Goal: Task Accomplishment & Management: Manage account settings

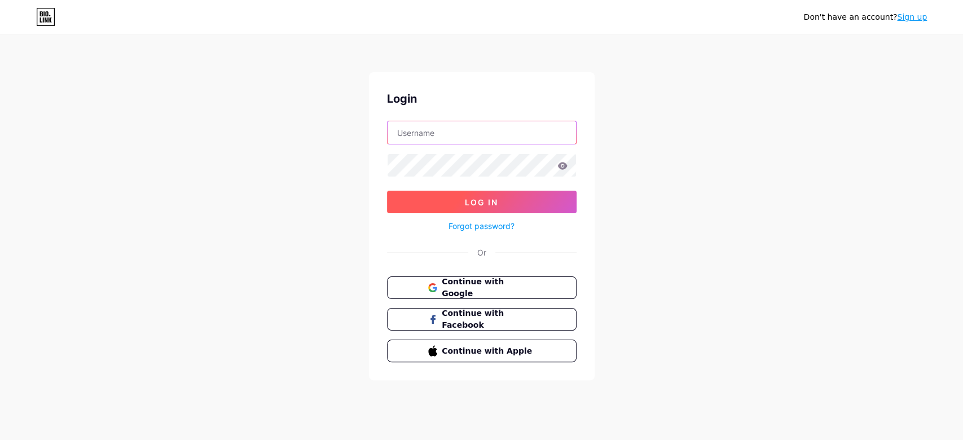
type input "[PERSON_NAME][EMAIL_ADDRESS][DOMAIN_NAME]"
click at [478, 201] on span "Log In" at bounding box center [481, 202] width 33 height 10
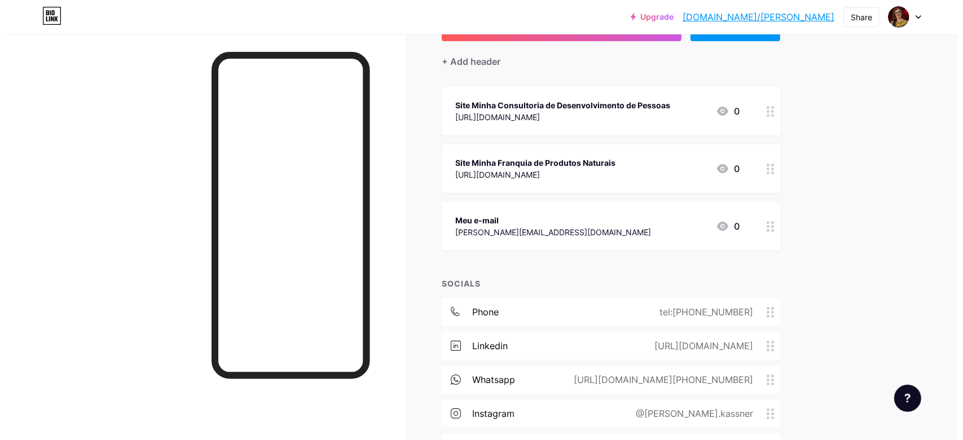
scroll to position [167, 0]
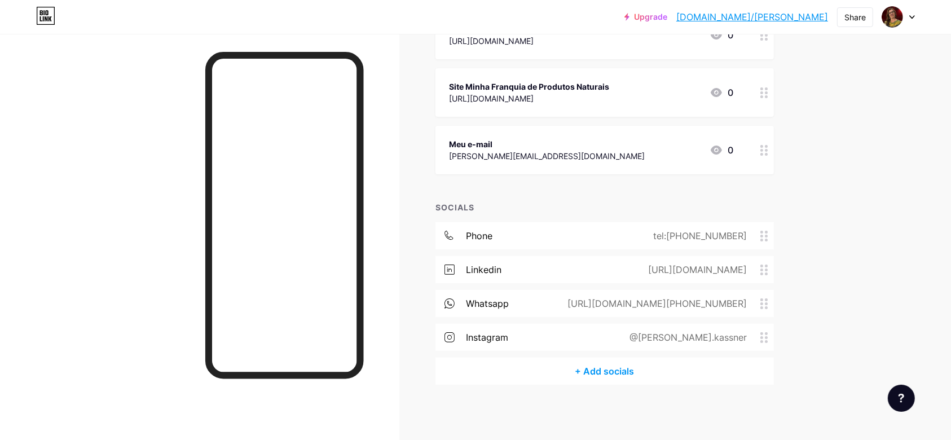
click at [609, 368] on div "+ Add socials" at bounding box center [605, 371] width 338 height 27
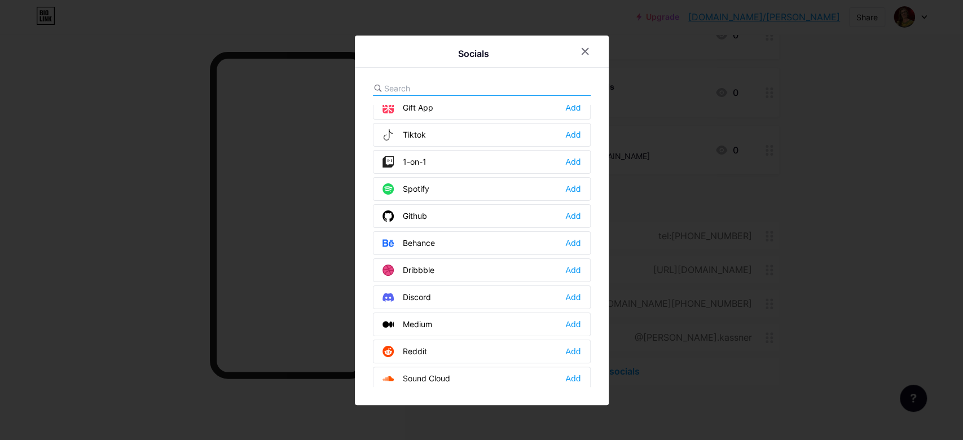
scroll to position [0, 0]
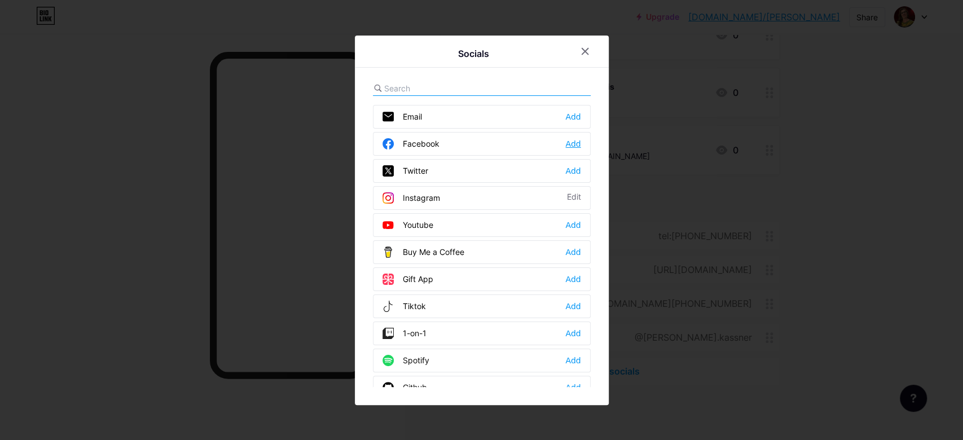
click at [573, 140] on div "Add" at bounding box center [572, 143] width 15 height 11
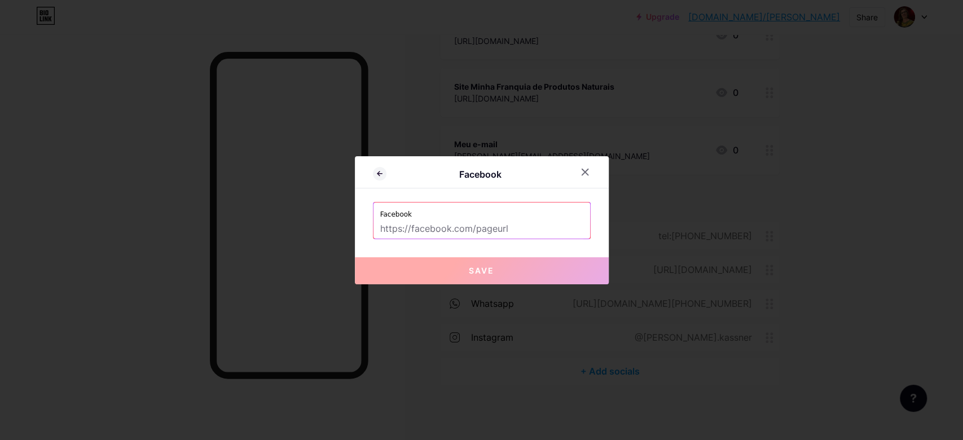
click at [525, 232] on input "text" at bounding box center [481, 228] width 203 height 19
click at [535, 225] on input "text" at bounding box center [481, 228] width 203 height 19
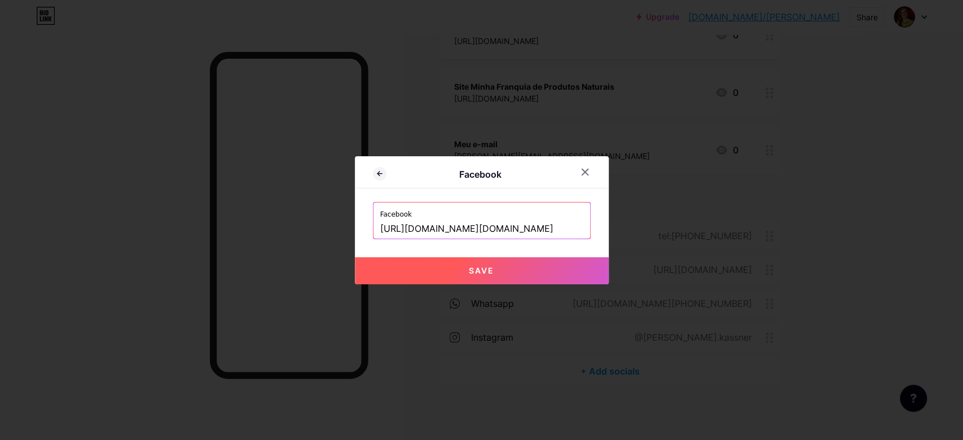
type input "[URL][DOMAIN_NAME][DOMAIN_NAME]"
click at [477, 273] on span "Save" at bounding box center [481, 271] width 25 height 10
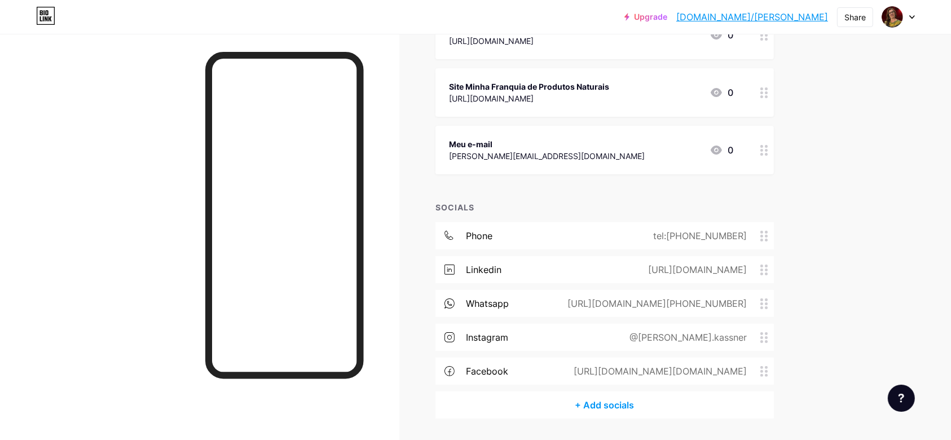
click at [610, 404] on div "+ Add socials" at bounding box center [605, 405] width 338 height 27
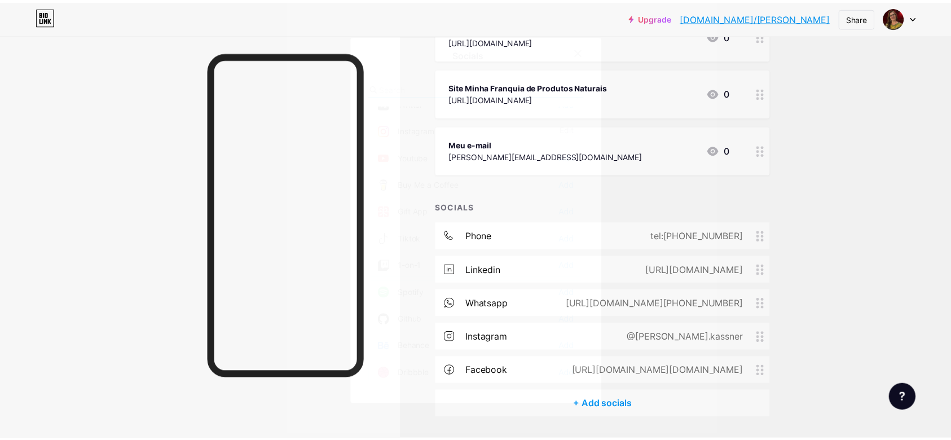
scroll to position [69, 0]
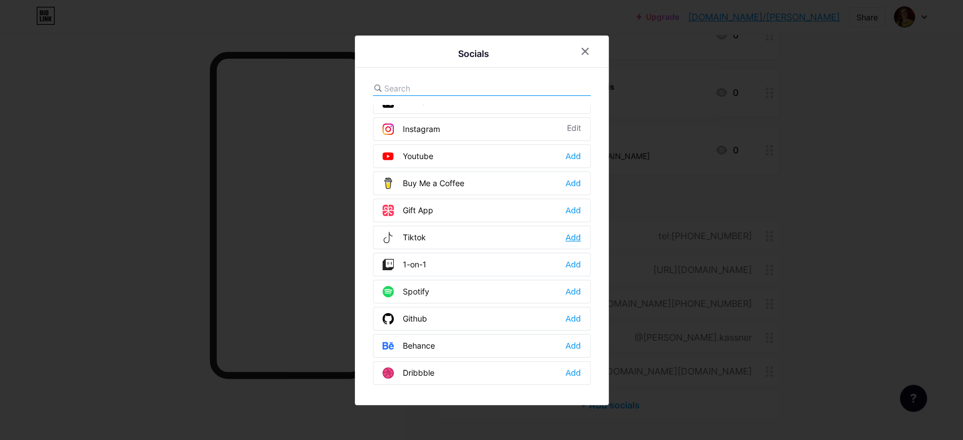
click at [573, 232] on div "Add" at bounding box center [572, 237] width 15 height 11
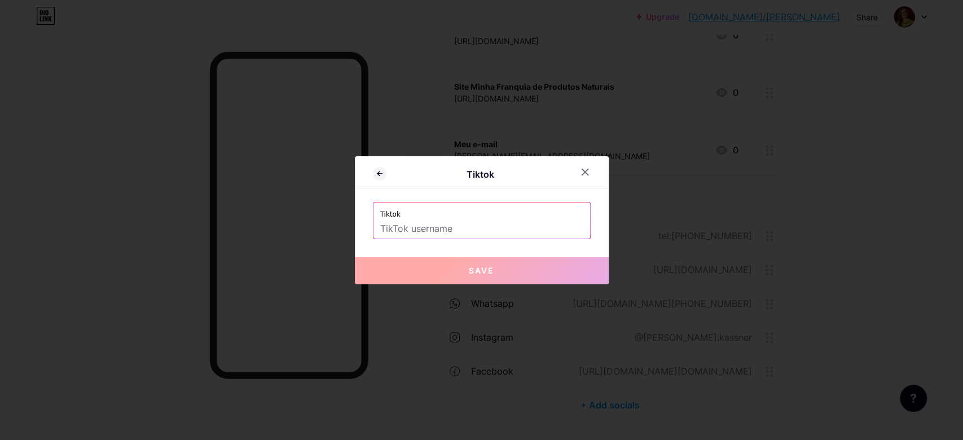
click at [465, 230] on input "text" at bounding box center [481, 228] width 203 height 19
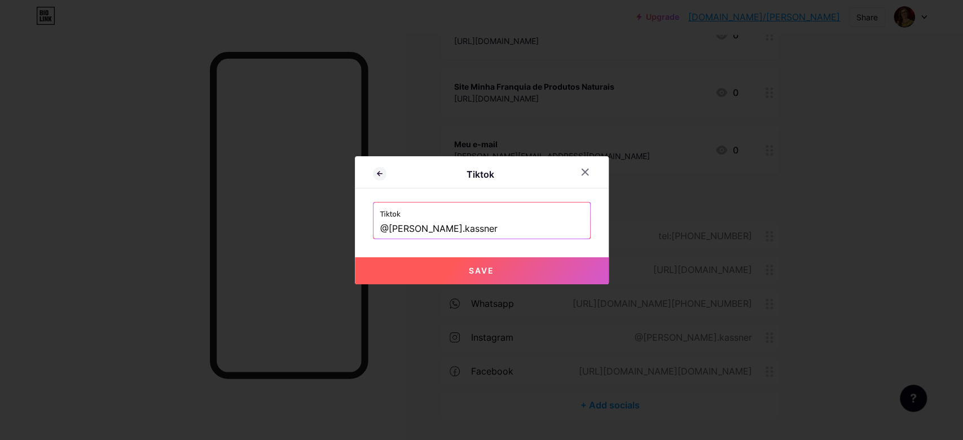
click at [380, 227] on input "@[PERSON_NAME].kassner" at bounding box center [481, 228] width 203 height 19
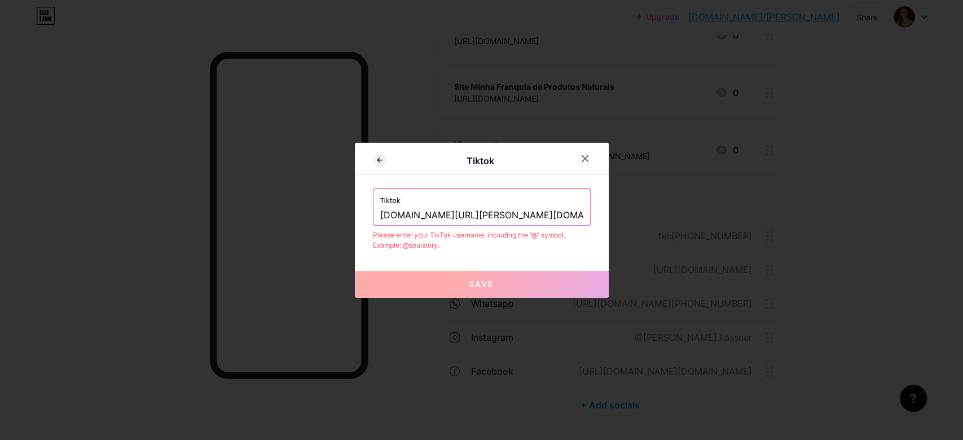
click at [380, 213] on input "[DOMAIN_NAME][URL][PERSON_NAME][DOMAIN_NAME]" at bounding box center [481, 215] width 203 height 19
click at [421, 214] on input "[DOMAIN_NAME][URL][PERSON_NAME][DOMAIN_NAME]" at bounding box center [481, 215] width 203 height 19
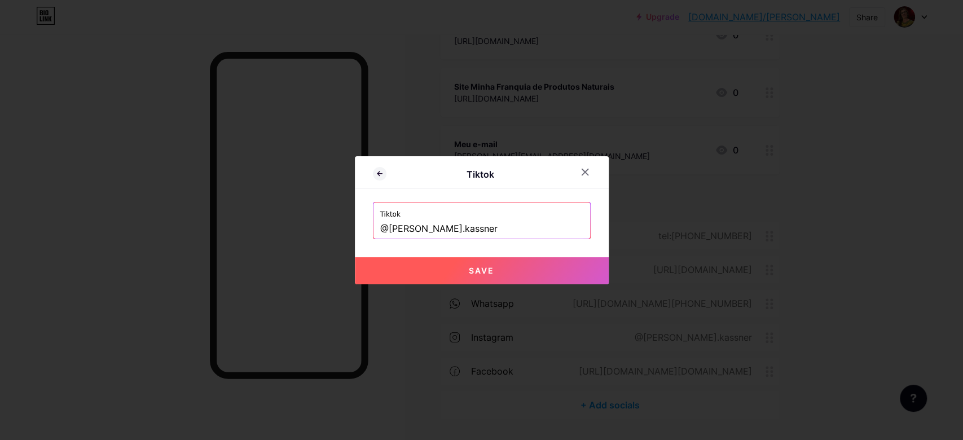
click at [500, 222] on input "@[PERSON_NAME].kassner" at bounding box center [481, 228] width 203 height 19
click at [479, 265] on button "Save" at bounding box center [482, 270] width 254 height 27
type input "[URL][DOMAIN_NAME][DOMAIN_NAME]"
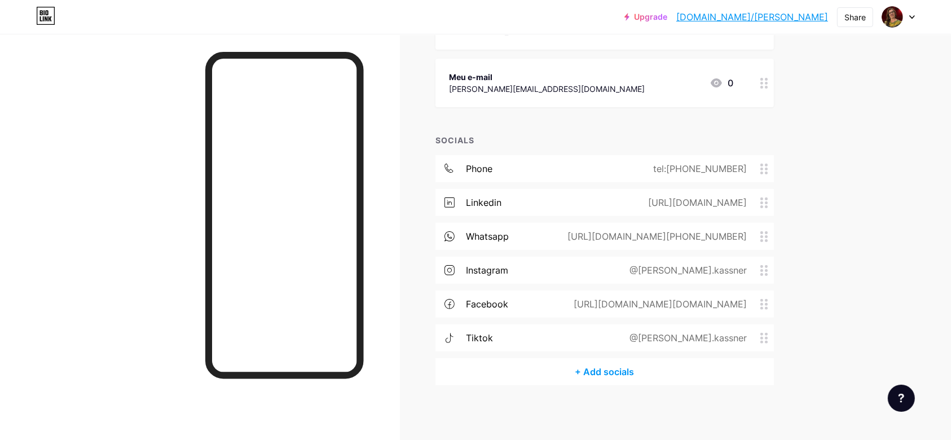
scroll to position [235, 0]
click at [714, 237] on div "[URL][DOMAIN_NAME][PHONE_NUMBER]" at bounding box center [654, 236] width 211 height 14
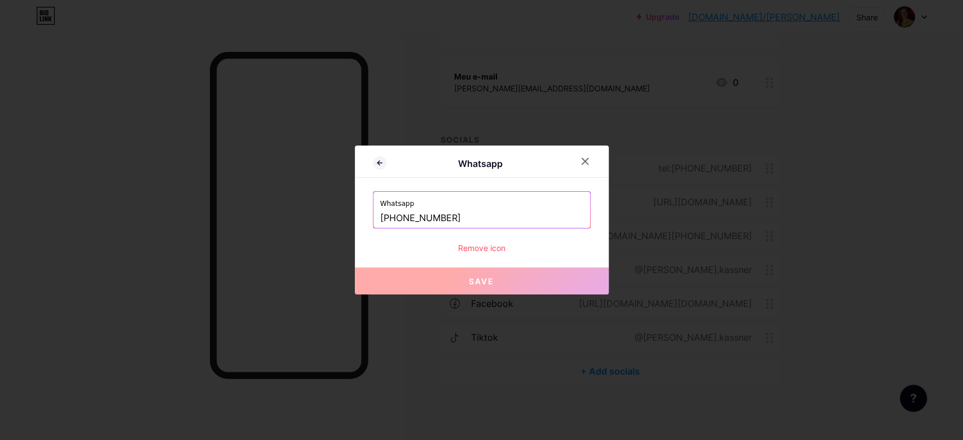
click at [476, 218] on input "[PHONE_NUMBER]" at bounding box center [481, 218] width 203 height 19
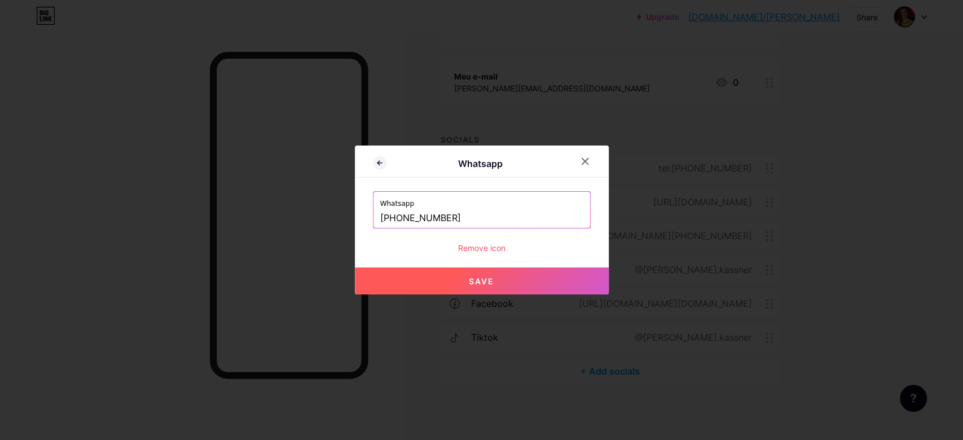
click at [481, 284] on span "Save" at bounding box center [481, 281] width 25 height 10
type input "[URL][DOMAIN_NAME][PHONE_NUMBER]"
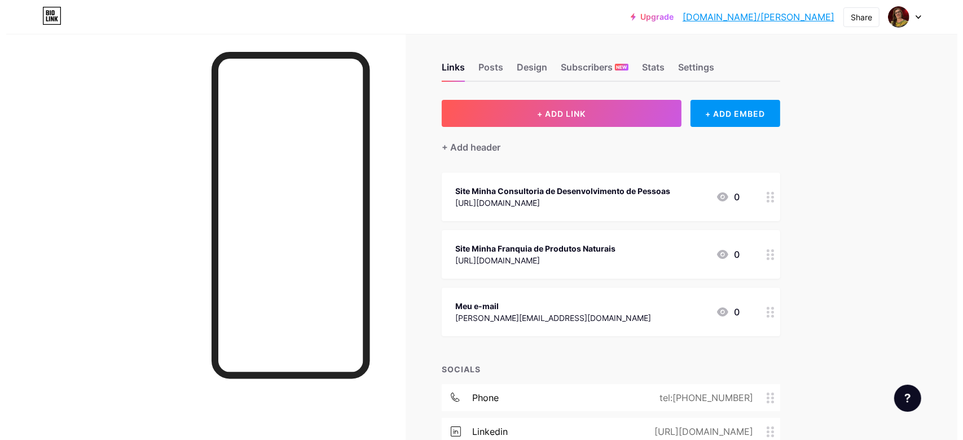
scroll to position [0, 0]
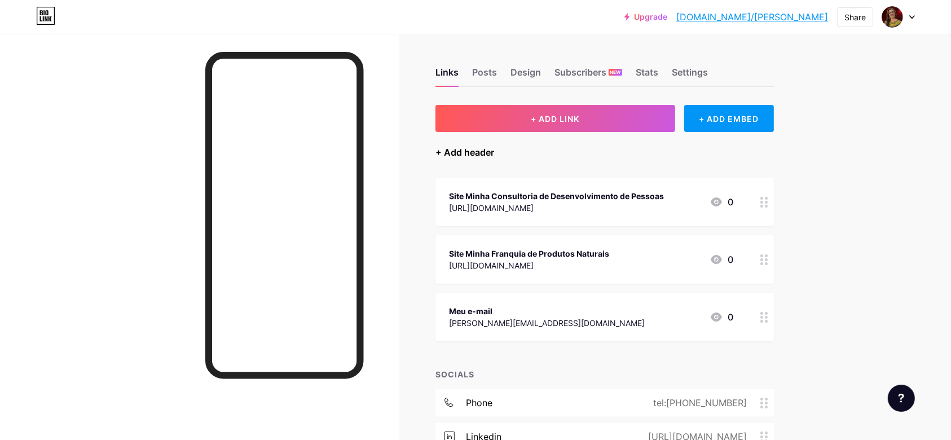
click at [472, 153] on div "+ Add header" at bounding box center [465, 153] width 59 height 14
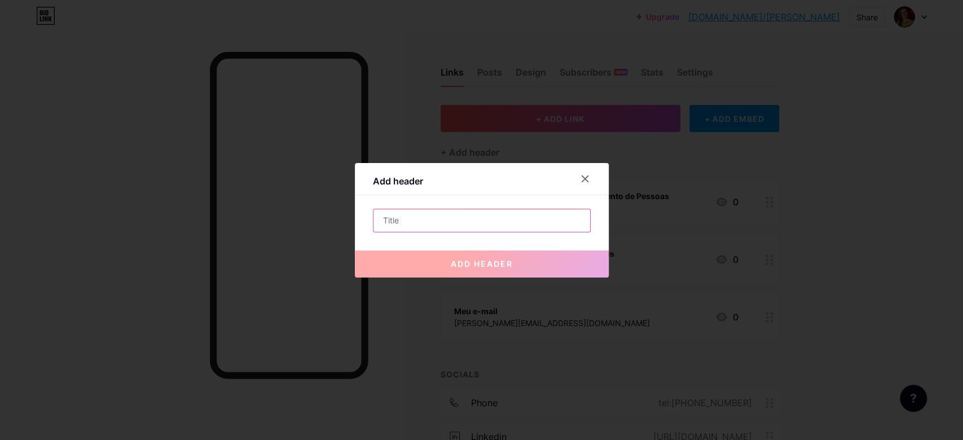
click at [402, 221] on input "text" at bounding box center [481, 220] width 217 height 23
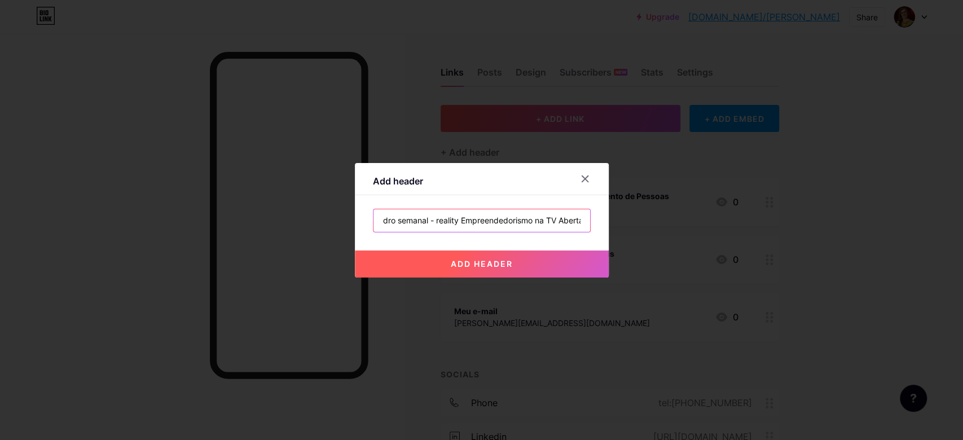
scroll to position [0, 37]
click at [428, 221] on input "Meu quadro semanal - reality Empreendedorismo na TV Aberta" at bounding box center [481, 220] width 217 height 23
click at [428, 217] on input "Meu quadro semanal - Reality Empreendedorismo na TV Aberta" at bounding box center [481, 220] width 217 height 23
type input "Meu quadro semanal - Em Frente Às Feras - Reality Empreendedorismo na TV Aberta"
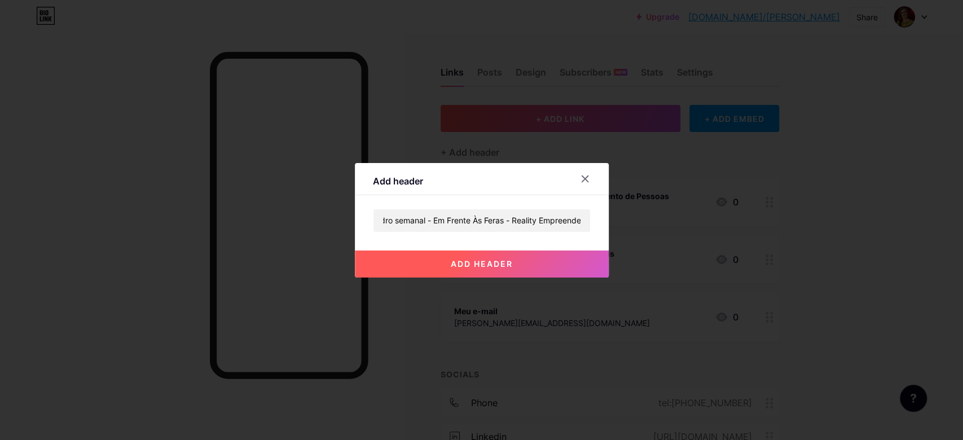
scroll to position [0, 0]
click at [482, 260] on span "add header" at bounding box center [482, 264] width 62 height 10
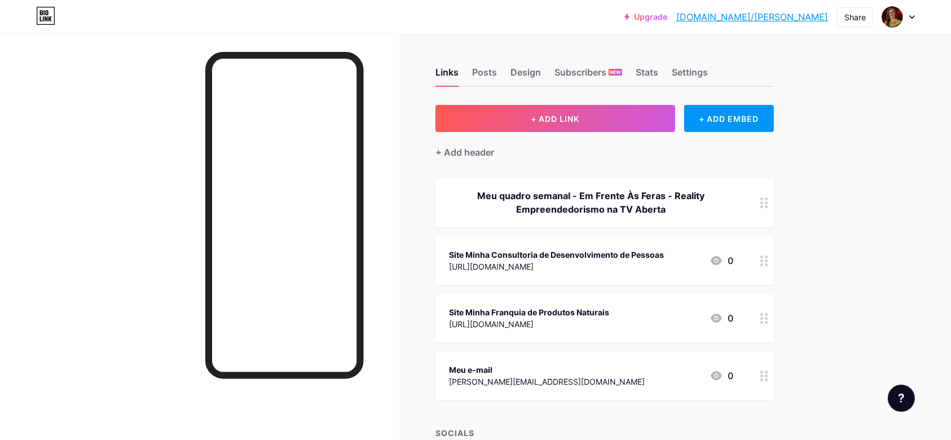
drag, startPoint x: 676, startPoint y: 197, endPoint x: 659, endPoint y: 293, distance: 97.4
drag, startPoint x: 659, startPoint y: 293, endPoint x: 873, endPoint y: 340, distance: 219.5
click at [873, 340] on div "Upgrade [DOMAIN_NAME]/samant... [DOMAIN_NAME][PERSON_NAME]/[PERSON_NAME] Share …" at bounding box center [475, 367] width 951 height 734
click at [652, 203] on div "Meu quadro semanal - Em Frente Às Feras - Reality Empreendedorismo na TV Aberta" at bounding box center [591, 202] width 284 height 27
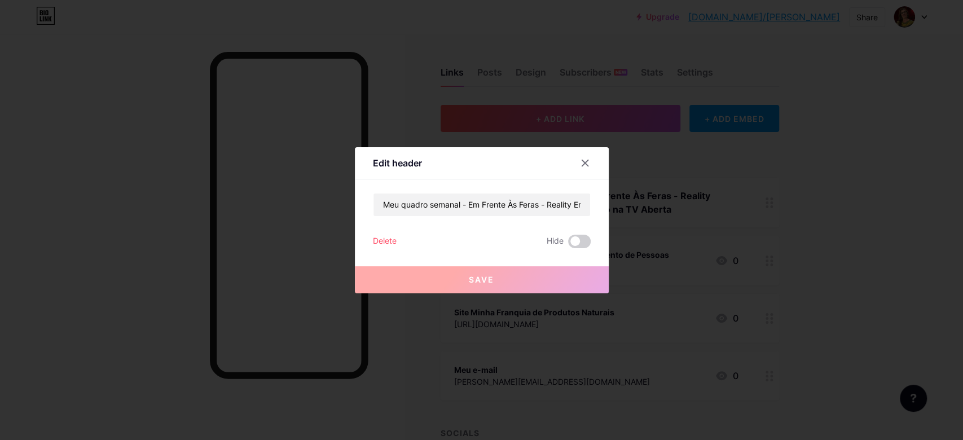
click at [386, 164] on div "Edit header" at bounding box center [397, 163] width 49 height 14
click at [580, 160] on icon at bounding box center [584, 163] width 9 height 9
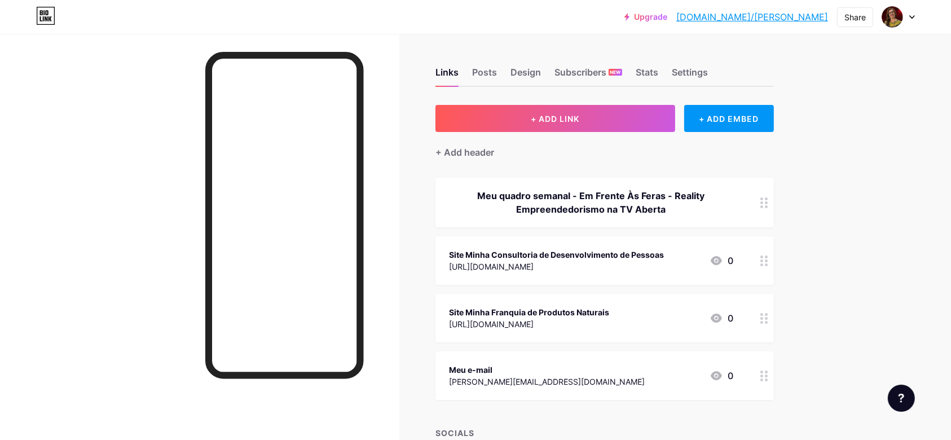
drag, startPoint x: 676, startPoint y: 210, endPoint x: 474, endPoint y: 192, distance: 202.2
click at [474, 192] on div "Meu quadro semanal - Em Frente Às Feras - Reality Empreendedorismo na TV Aberta" at bounding box center [591, 202] width 284 height 27
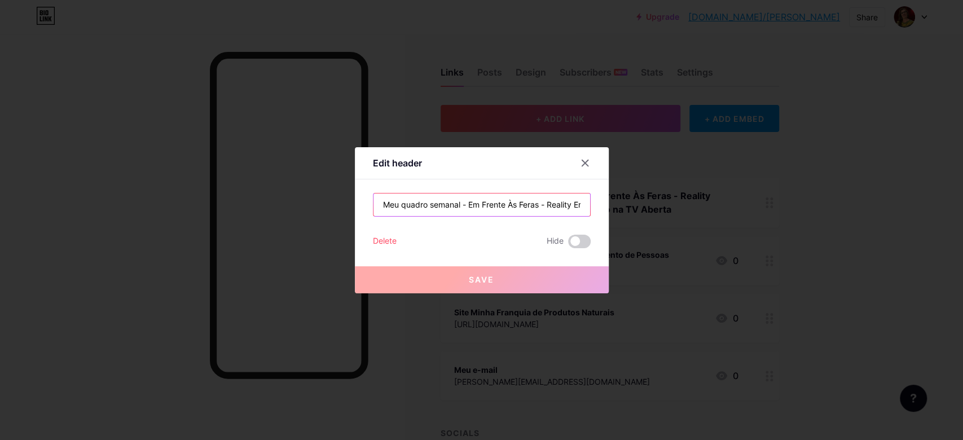
scroll to position [0, 120]
drag, startPoint x: 380, startPoint y: 205, endPoint x: 678, endPoint y: 221, distance: 298.3
click at [678, 221] on div "Edit header Meu quadro semanal - Em Frente Às Feras - Reality Empreendedorismo …" at bounding box center [481, 220] width 963 height 440
click at [580, 161] on icon at bounding box center [584, 163] width 9 height 9
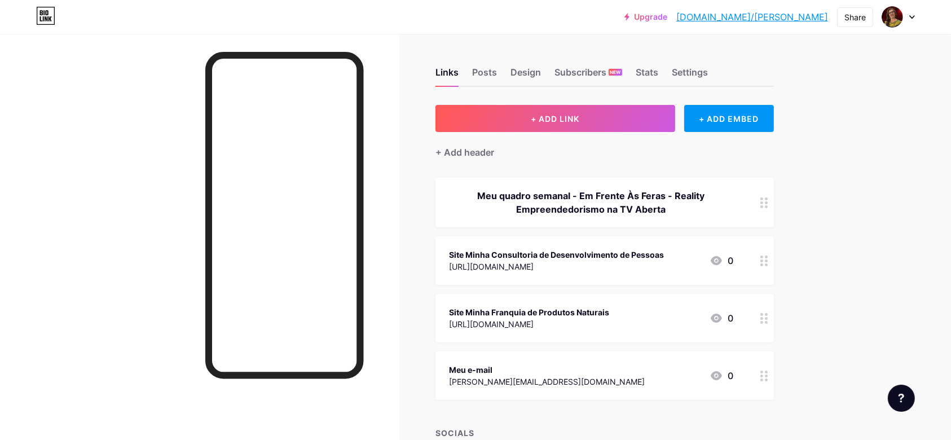
click at [774, 204] on div at bounding box center [764, 203] width 19 height 50
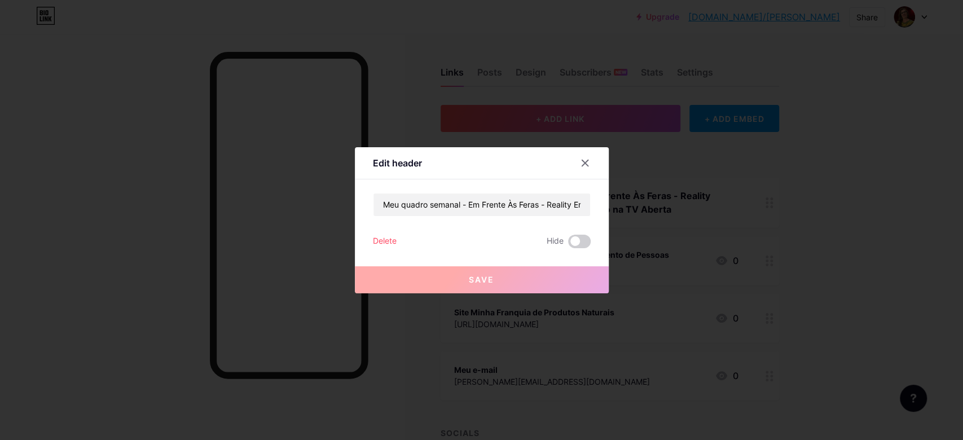
click at [373, 240] on div "Delete" at bounding box center [385, 242] width 24 height 14
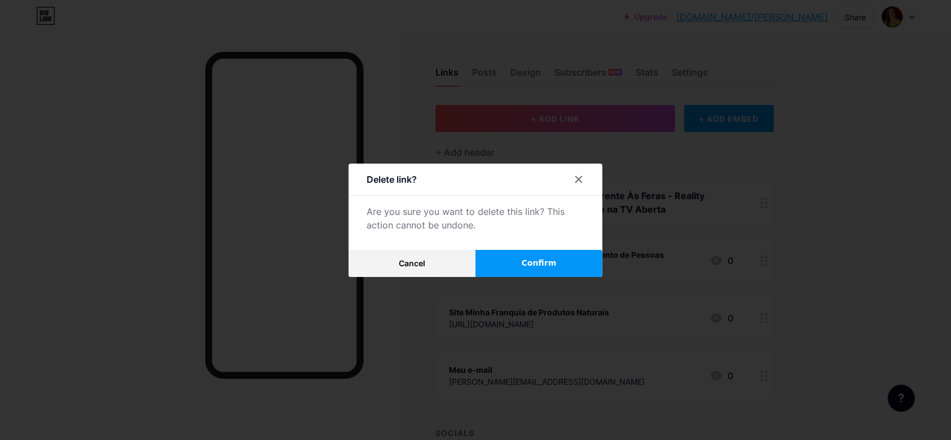
click at [544, 262] on span "Confirm" at bounding box center [539, 263] width 35 height 12
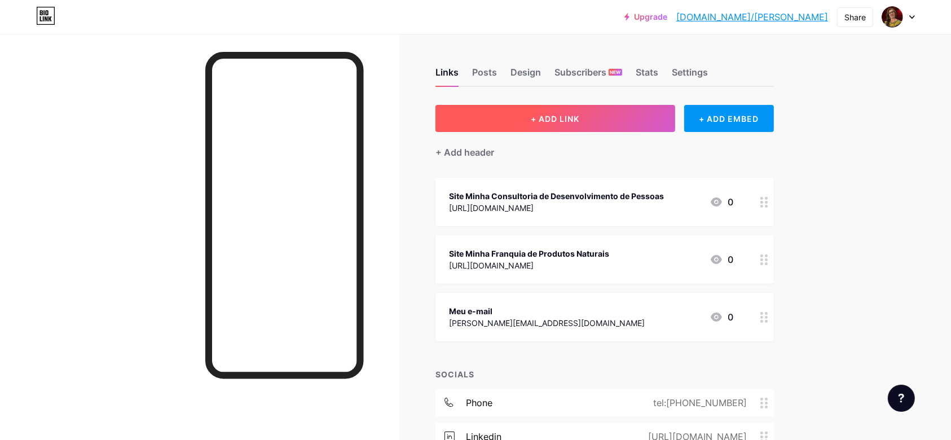
click at [568, 118] on span "+ ADD LINK" at bounding box center [555, 119] width 49 height 10
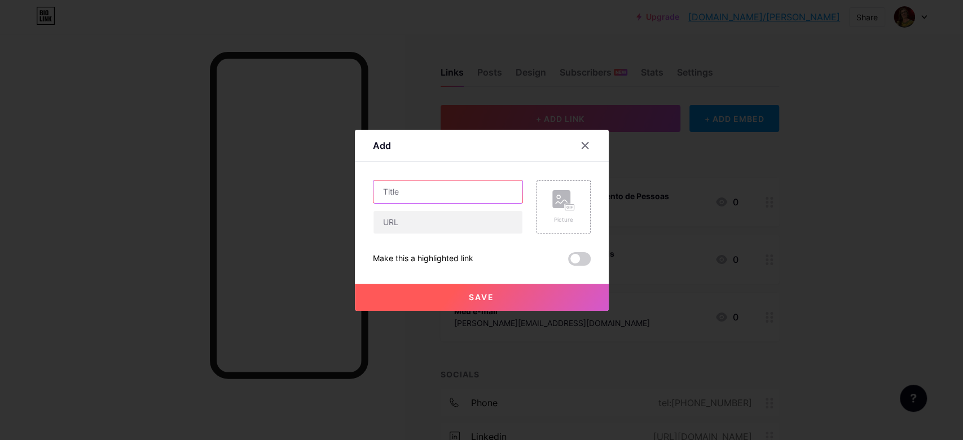
click at [406, 199] on input "text" at bounding box center [447, 192] width 149 height 23
paste input "eu quadro semanal - Em Frente Às Feras - Reality Empreendedorismo na TV Aberta"
type input "eu quadro semanal - Em Frente Às Feras - Reality Empreendedorismo na TV Aberta"
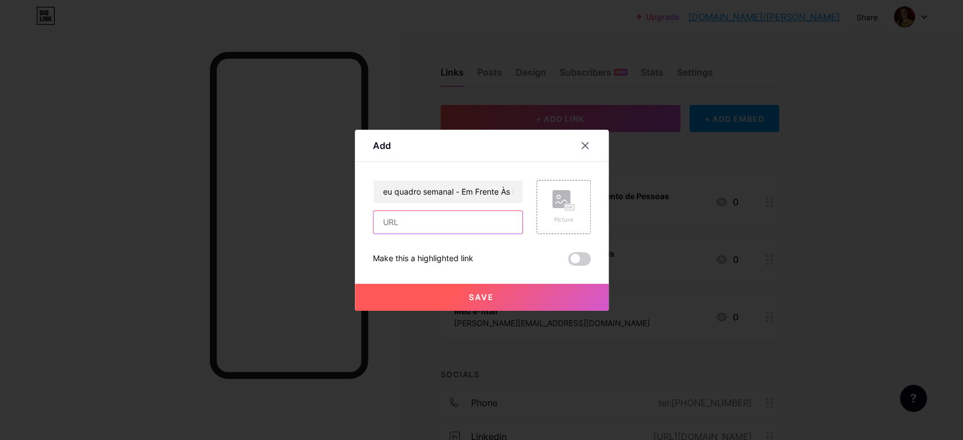
click at [416, 223] on input "text" at bounding box center [447, 222] width 149 height 23
paste input "[URL][DOMAIN_NAME]"
type input "[URL][DOMAIN_NAME]"
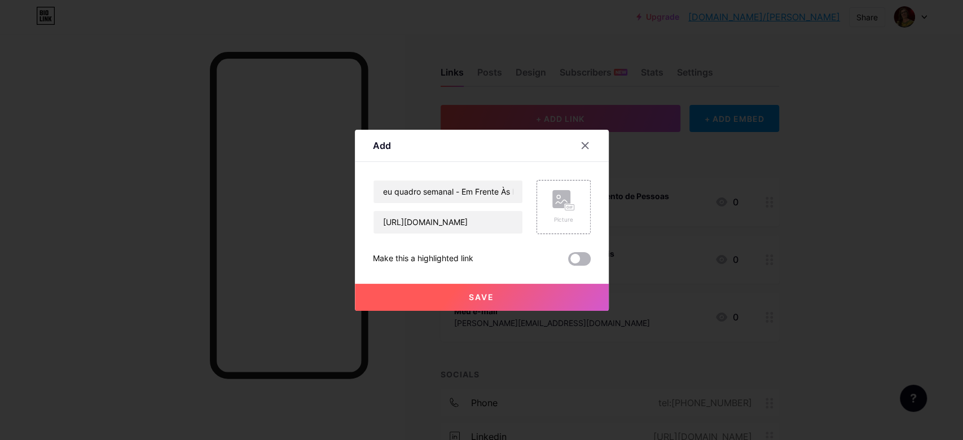
click at [579, 254] on span at bounding box center [579, 259] width 23 height 14
click at [568, 262] on input "checkbox" at bounding box center [568, 262] width 0 height 0
click at [478, 294] on span "Save" at bounding box center [481, 297] width 25 height 10
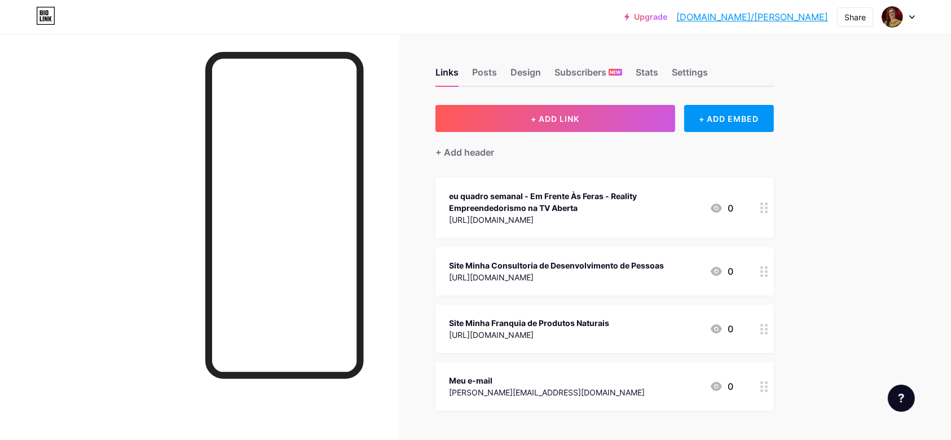
click at [580, 206] on div "eu quadro semanal - Em Frente Às Feras - Reality Empreendedorismo na TV Aberta" at bounding box center [575, 202] width 252 height 24
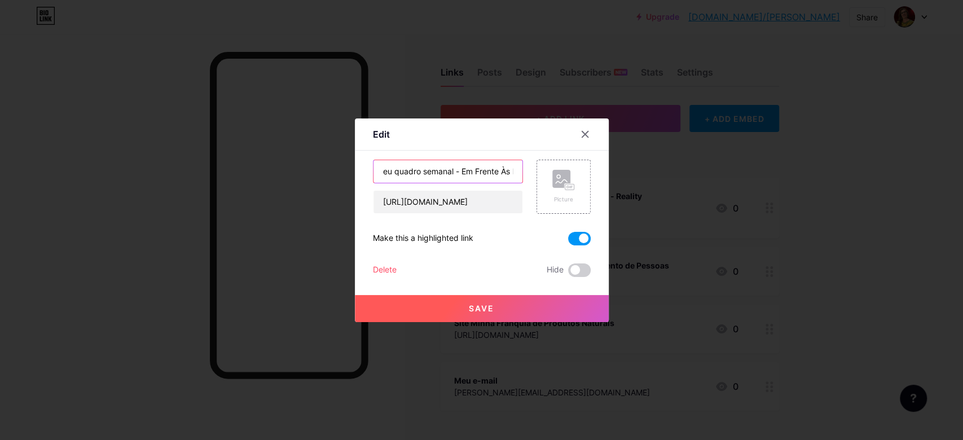
click at [378, 176] on input "eu quadro semanal - Em Frente Às Feras - Reality Empreendedorismo na TV Aberta" at bounding box center [447, 171] width 149 height 23
click at [460, 169] on input "Meu quadro semanal - Em Frente Às Feras - Reality Empreendedorismo na TV Aberta" at bounding box center [447, 171] width 149 height 23
type input "Meu quadro semanal no reality Em Frente Às Feras"
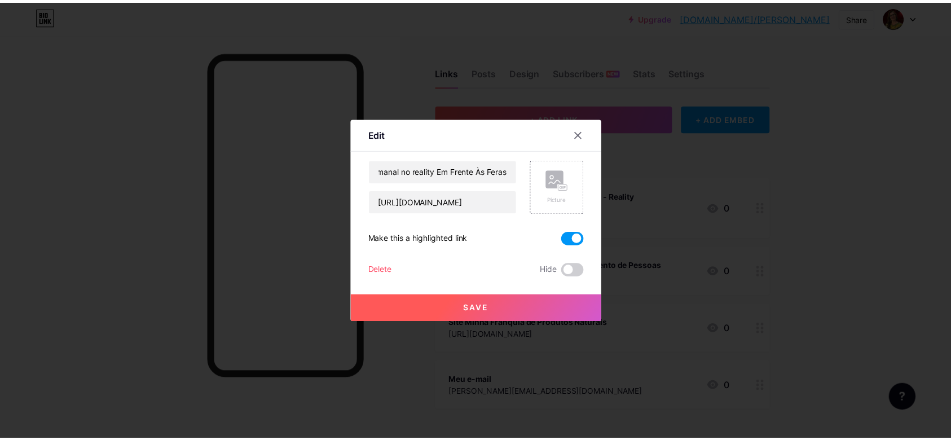
scroll to position [0, 0]
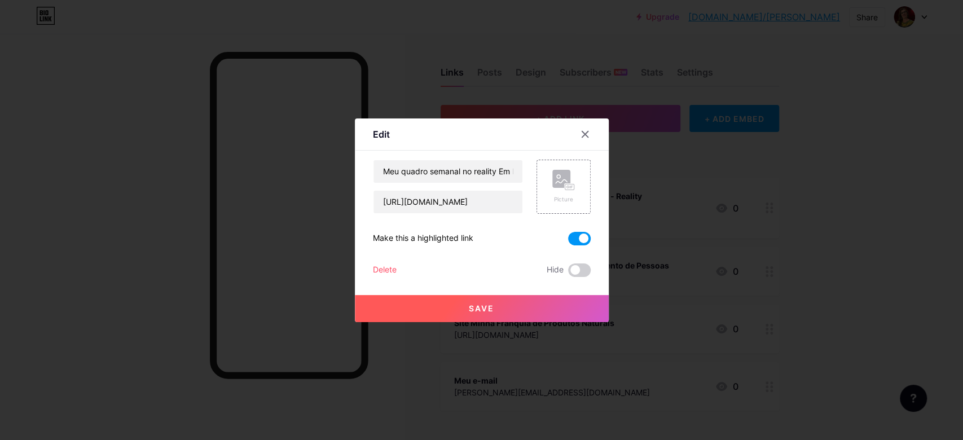
click at [481, 304] on span "Save" at bounding box center [481, 309] width 25 height 10
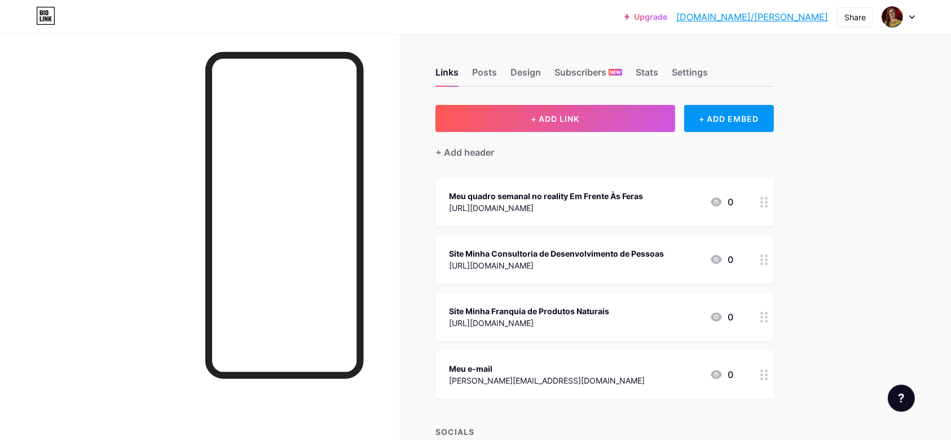
click at [911, 16] on icon at bounding box center [912, 17] width 6 height 4
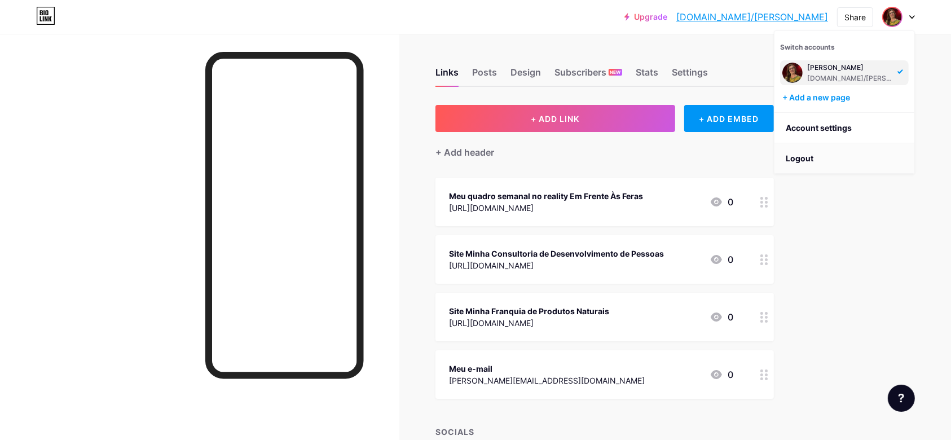
click at [802, 160] on li "Logout" at bounding box center [845, 158] width 140 height 30
